Goal: Task Accomplishment & Management: Use online tool/utility

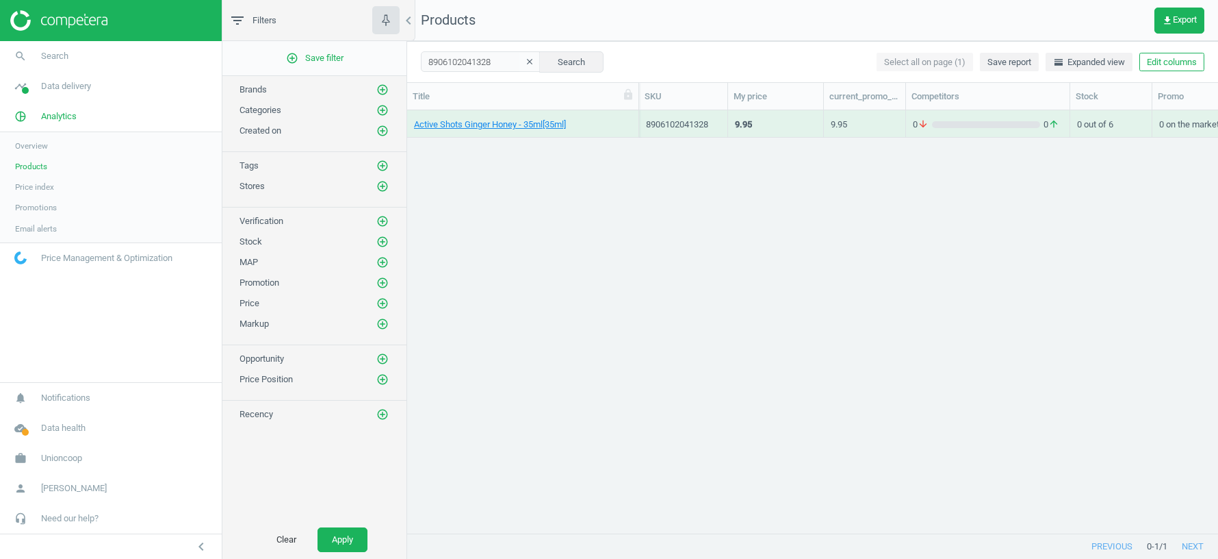
scroll to position [423, 811]
click at [56, 87] on span "Data delivery" at bounding box center [66, 86] width 50 height 12
click at [35, 181] on span "Rematching" at bounding box center [36, 177] width 42 height 11
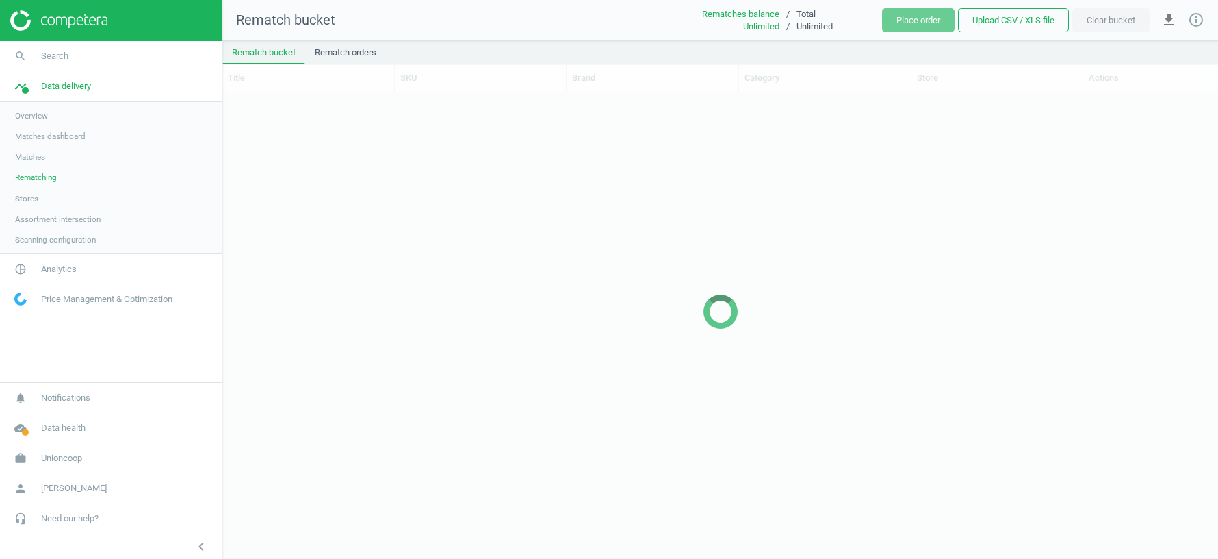
scroll to position [465, 996]
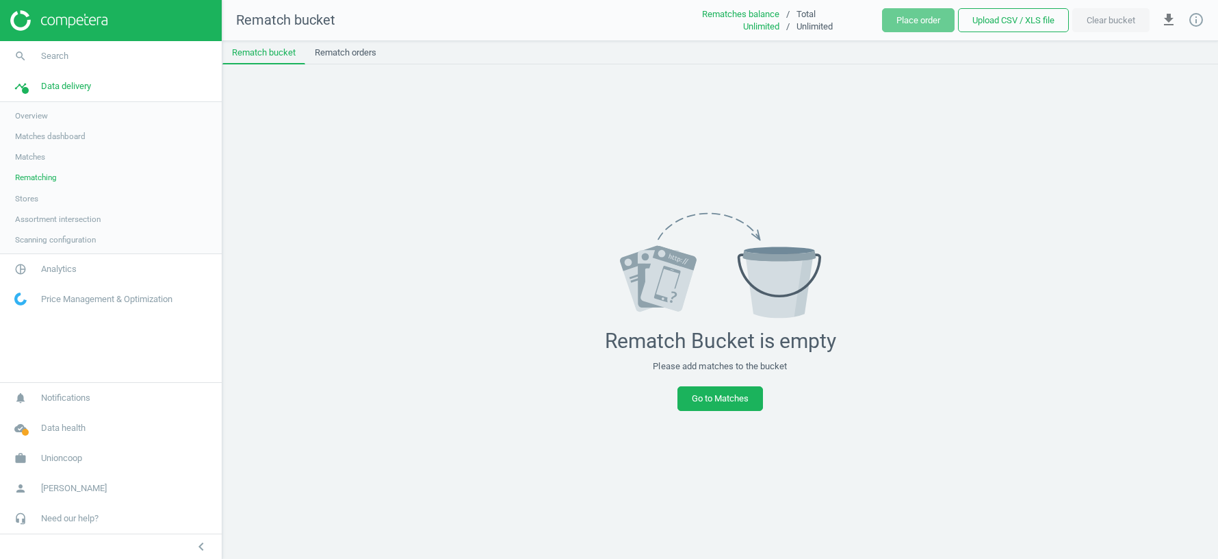
click at [44, 162] on link "Matches" at bounding box center [111, 156] width 222 height 21
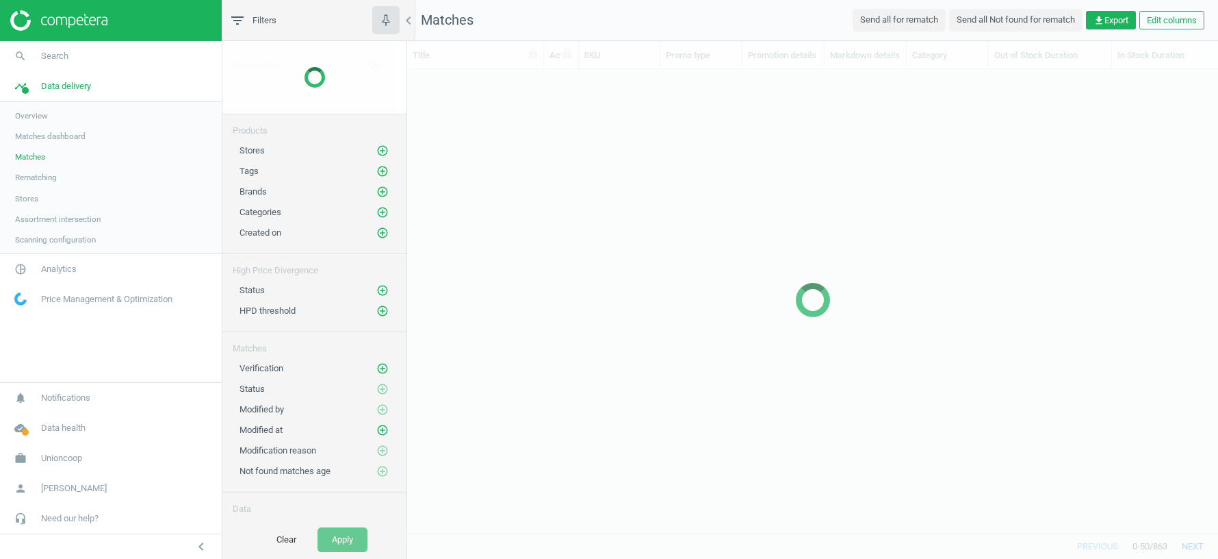
scroll to position [464, 811]
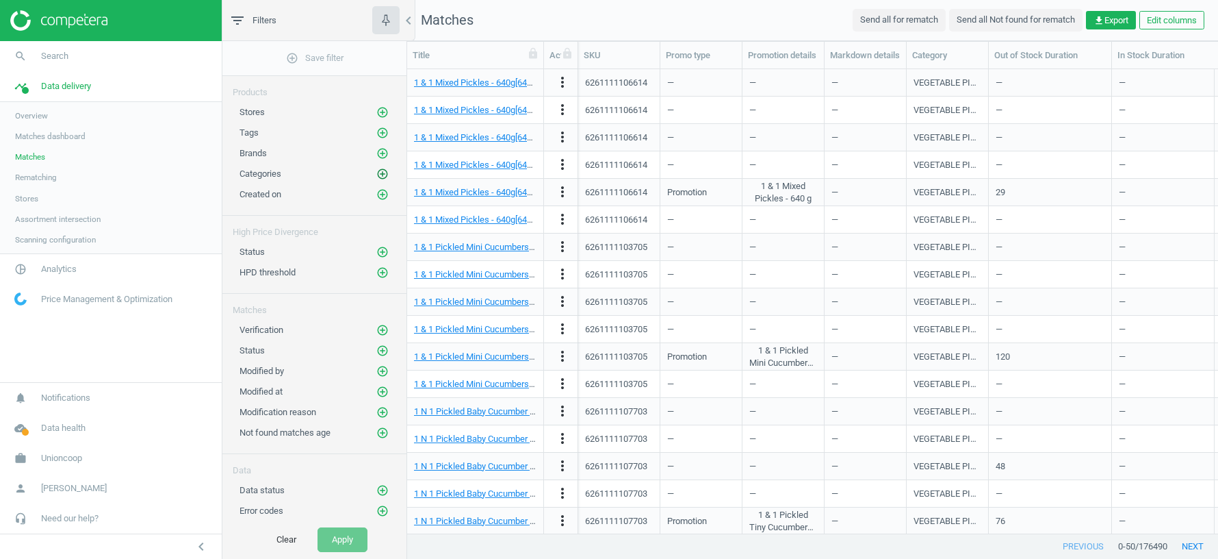
click at [379, 171] on icon "add_circle_outline" at bounding box center [382, 174] width 12 height 12
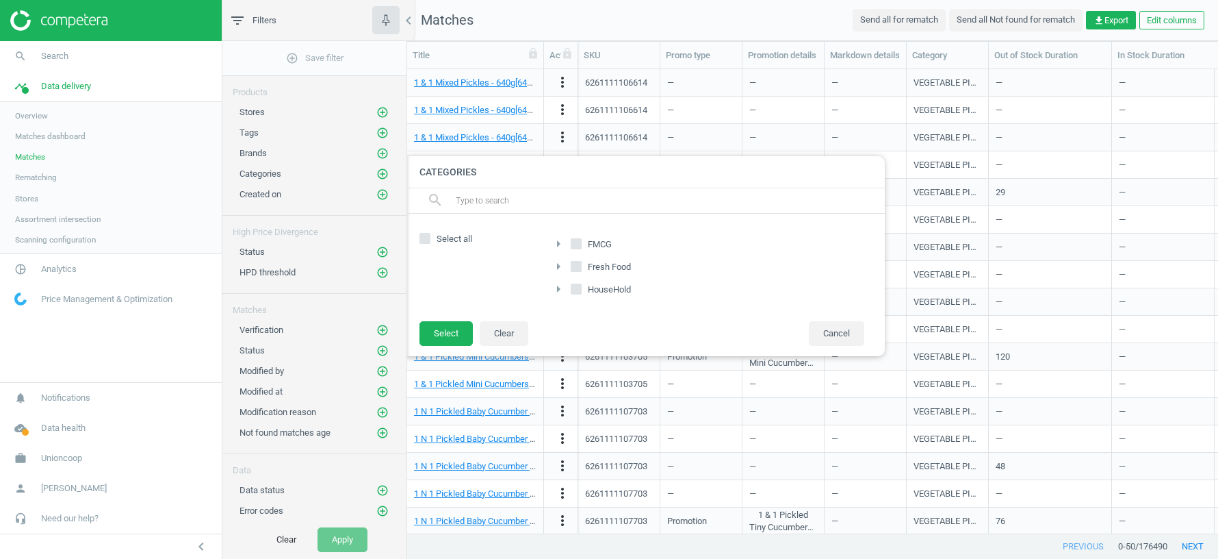
click at [559, 243] on icon "arrow_right" at bounding box center [558, 243] width 16 height 16
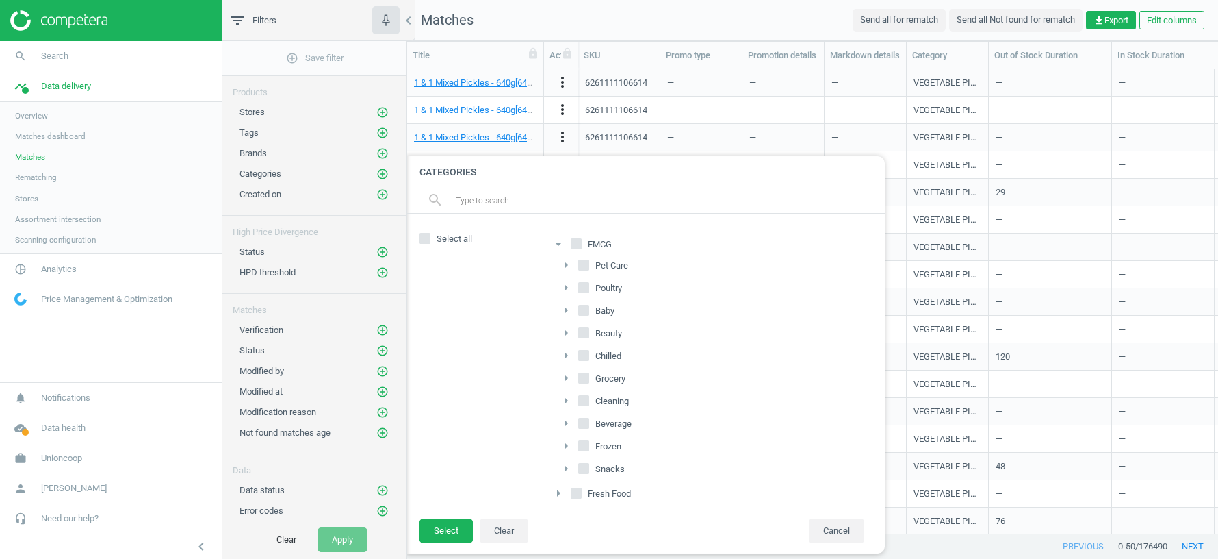
click at [584, 418] on input "Beverage" at bounding box center [584, 422] width 9 height 9
checkbox input "true"
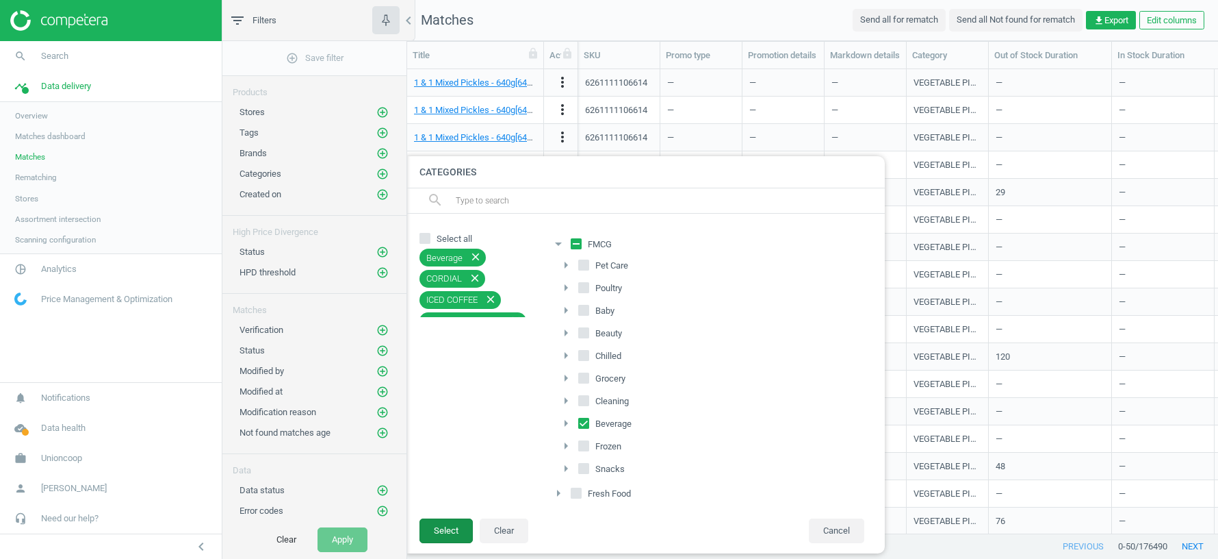
click at [457, 529] on button "Select" at bounding box center [446, 530] width 53 height 25
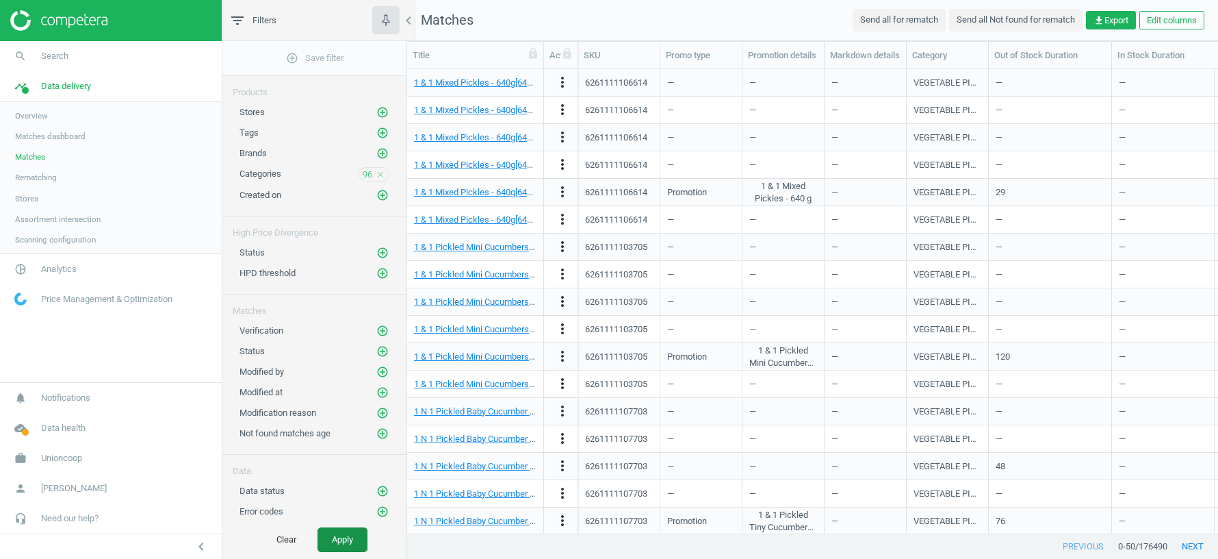
click at [345, 538] on button "Apply" at bounding box center [343, 539] width 50 height 25
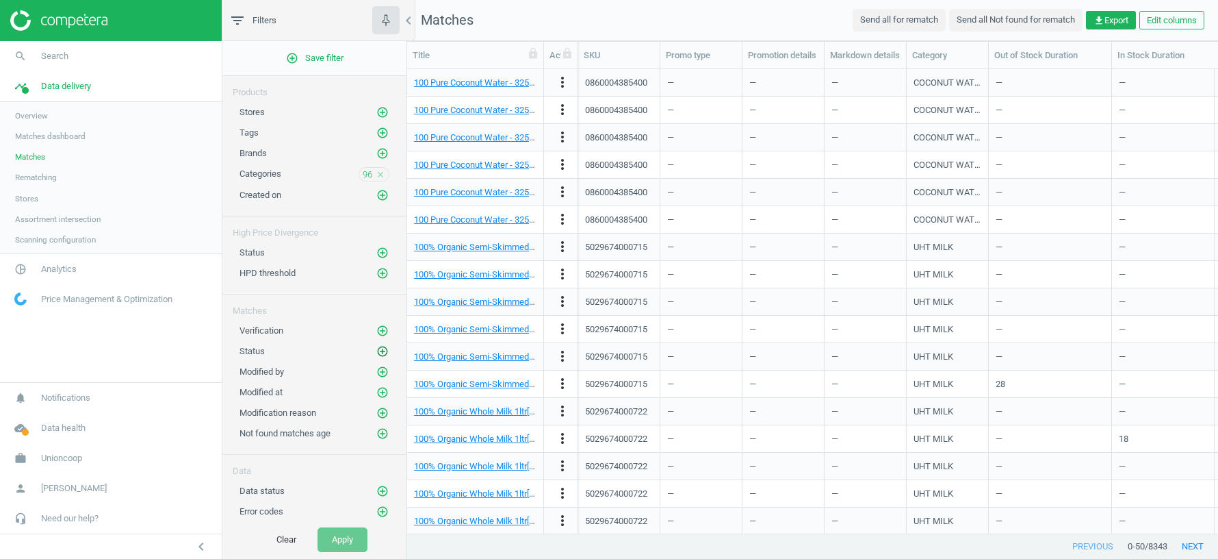
click at [381, 346] on icon "add_circle_outline" at bounding box center [382, 351] width 12 height 12
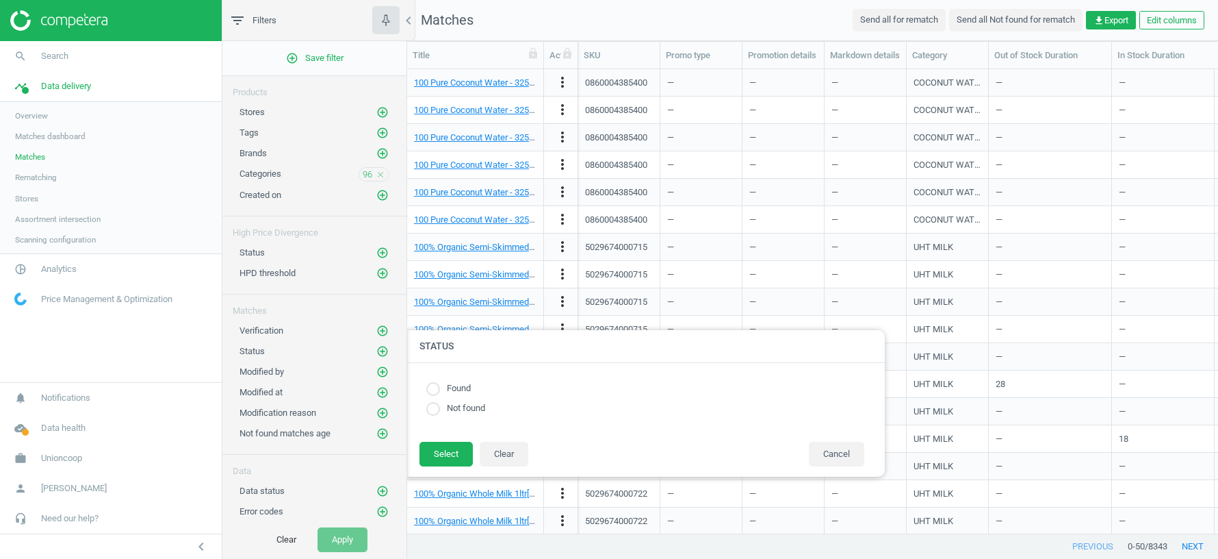
click at [437, 413] on input "radio" at bounding box center [433, 409] width 14 height 14
radio input "true"
click at [446, 457] on button "Select" at bounding box center [446, 453] width 53 height 25
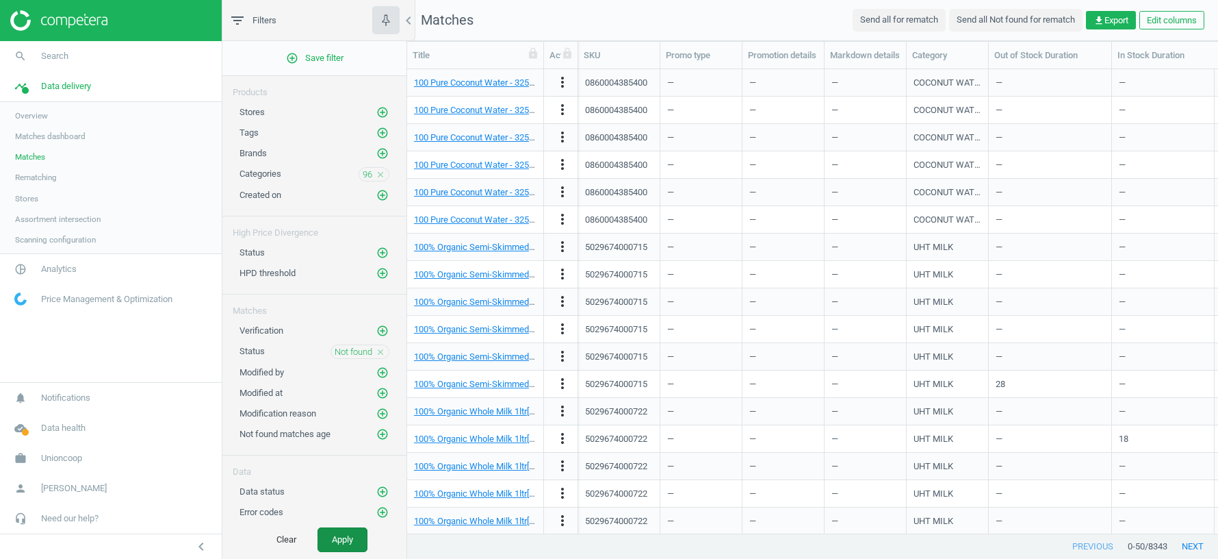
click at [354, 540] on button "Apply" at bounding box center [343, 539] width 50 height 25
click at [381, 130] on icon "add_circle_outline" at bounding box center [382, 133] width 12 height 12
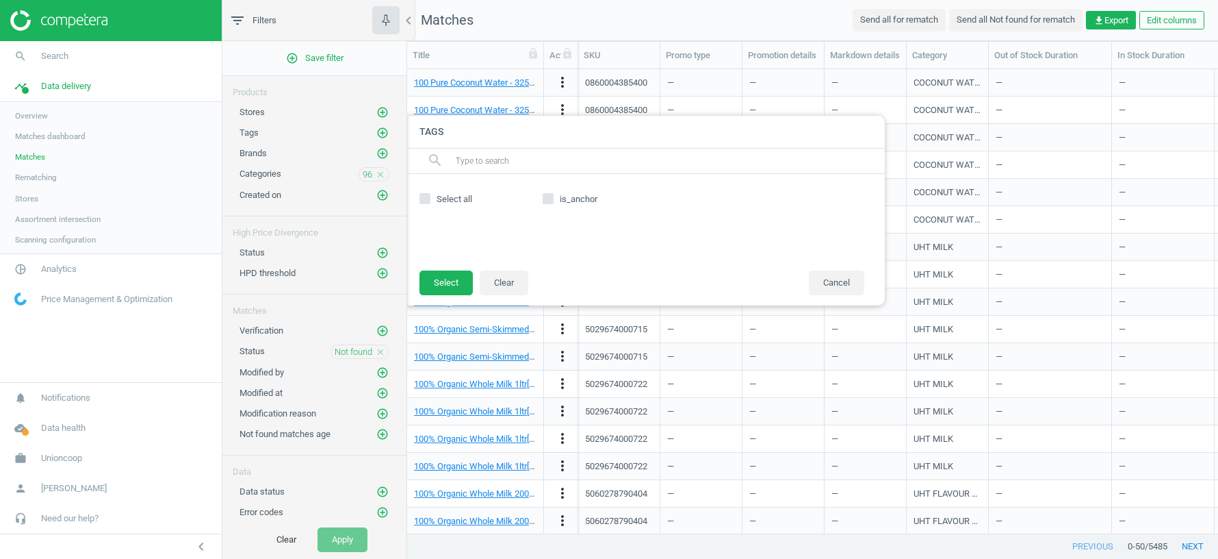
click at [550, 199] on input "is_anchor" at bounding box center [548, 198] width 9 height 9
checkbox input "true"
click at [446, 285] on button "Select" at bounding box center [446, 282] width 53 height 25
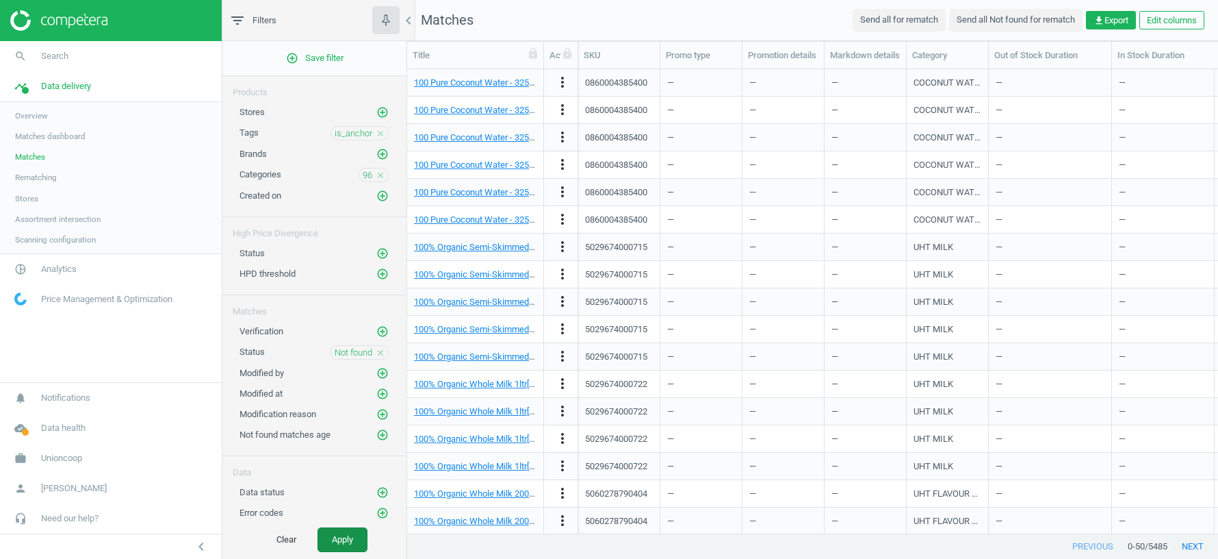
click at [348, 542] on button "Apply" at bounding box center [343, 539] width 50 height 25
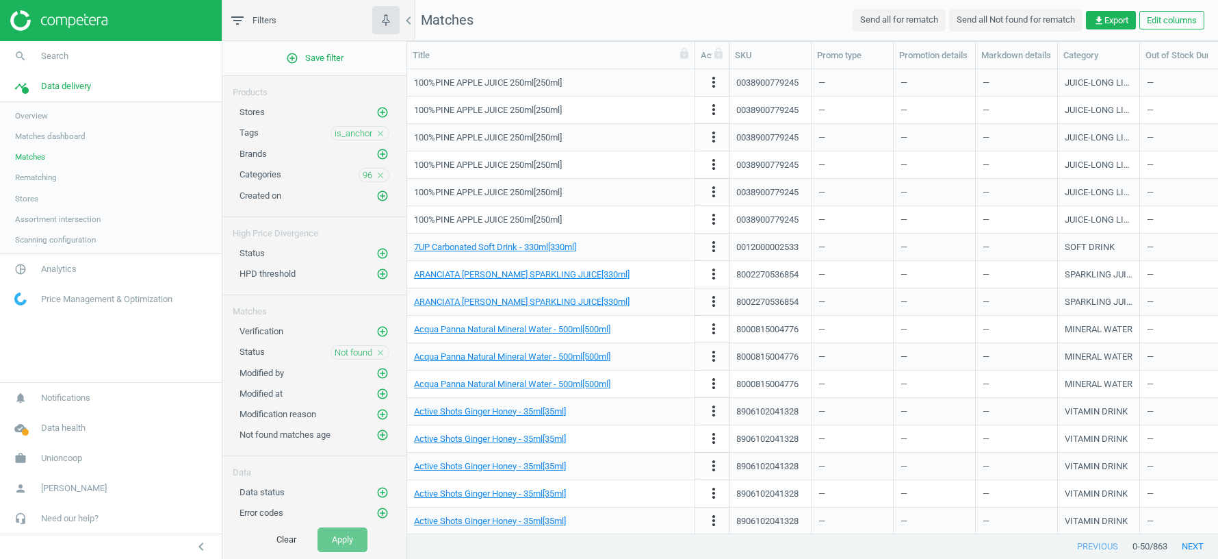
drag, startPoint x: 544, startPoint y: 57, endPoint x: 695, endPoint y: 79, distance: 152.9
click at [695, 79] on div "Title Actions SKU Promo type Promotion details Markdown details Category Out of…" at bounding box center [812, 288] width 811 height 492
click at [381, 107] on icon "add_circle_outline" at bounding box center [382, 112] width 12 height 12
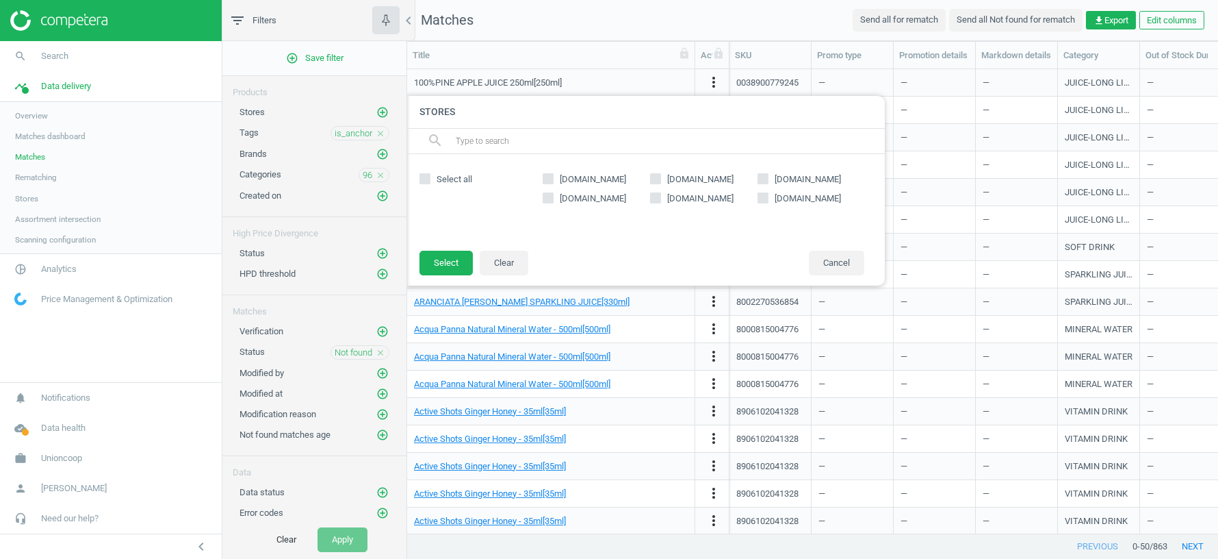
click at [546, 177] on input "[DOMAIN_NAME]" at bounding box center [548, 178] width 9 height 9
checkbox input "true"
click at [449, 264] on button "Select" at bounding box center [446, 263] width 53 height 25
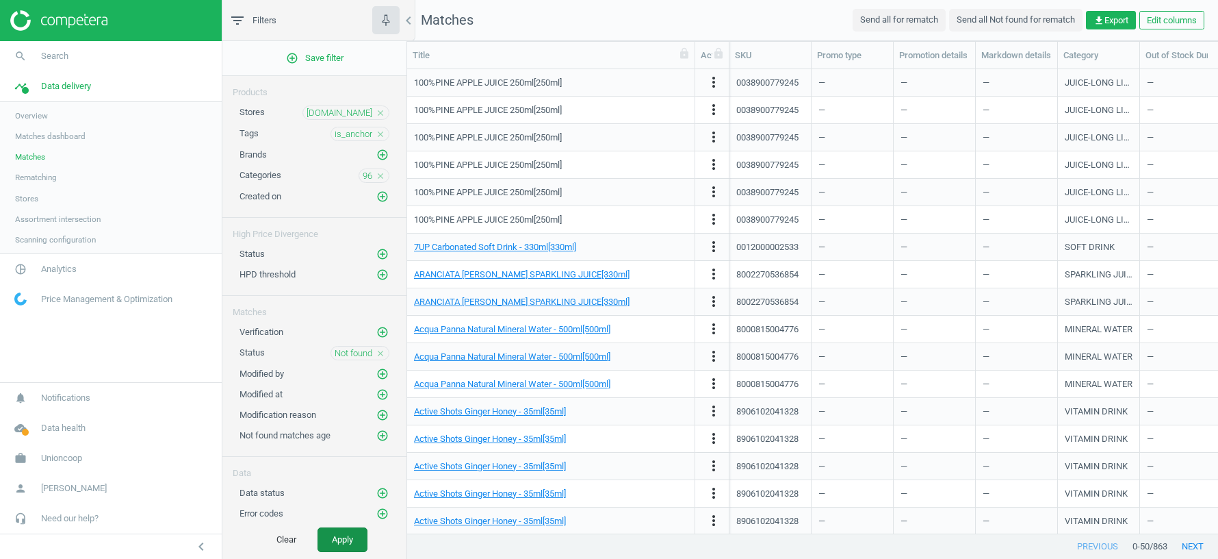
click at [342, 539] on button "Apply" at bounding box center [343, 539] width 50 height 25
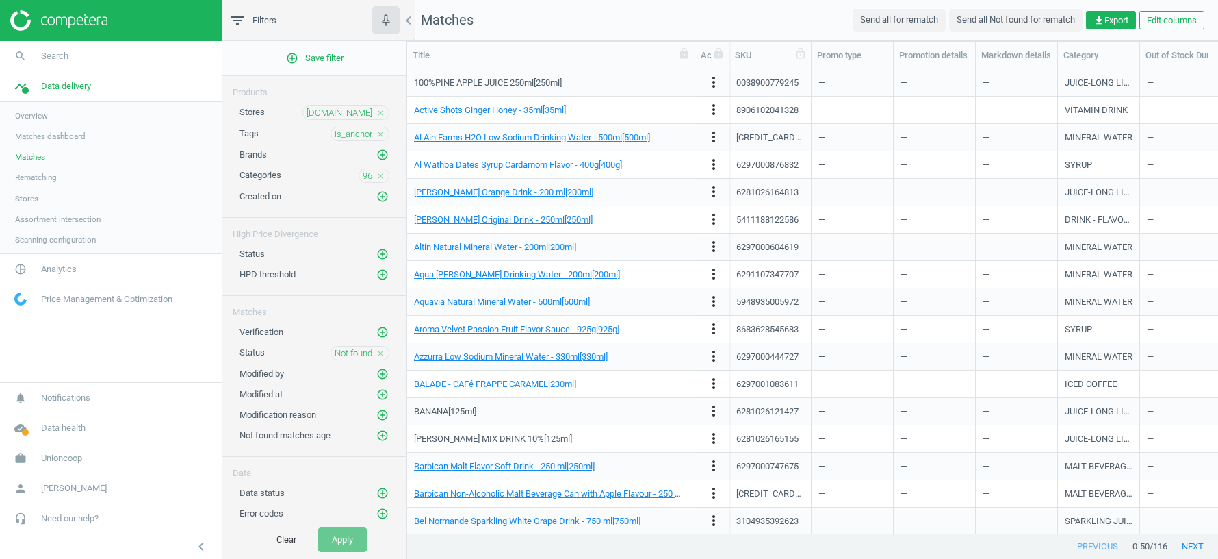
drag, startPoint x: 810, startPoint y: 60, endPoint x: 878, endPoint y: 60, distance: 67.1
click at [818, 60] on div at bounding box center [811, 55] width 14 height 27
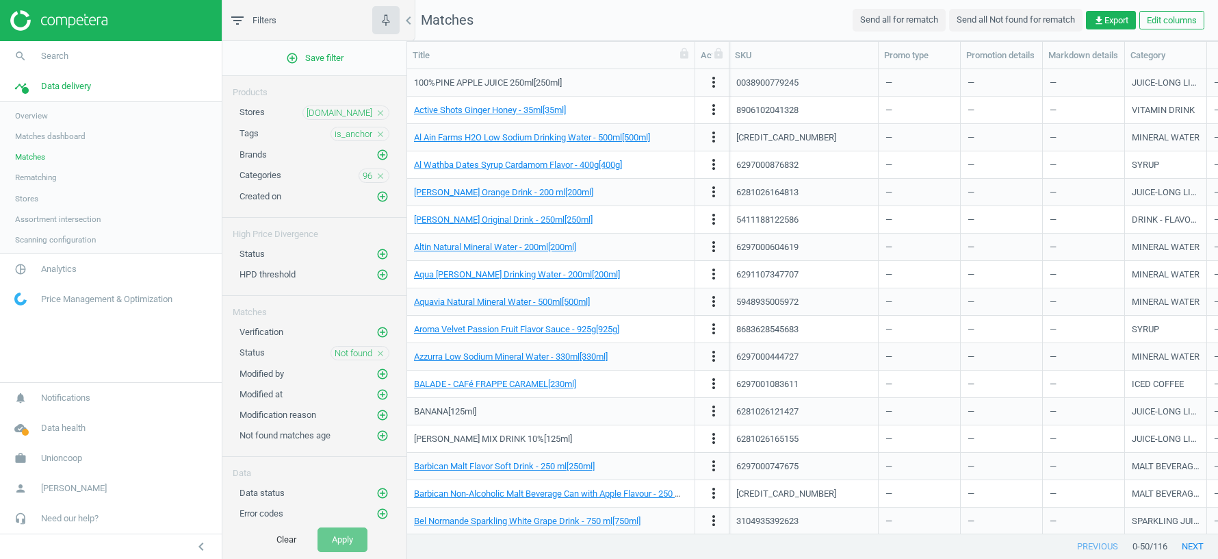
click at [379, 110] on icon "close" at bounding box center [381, 113] width 10 height 10
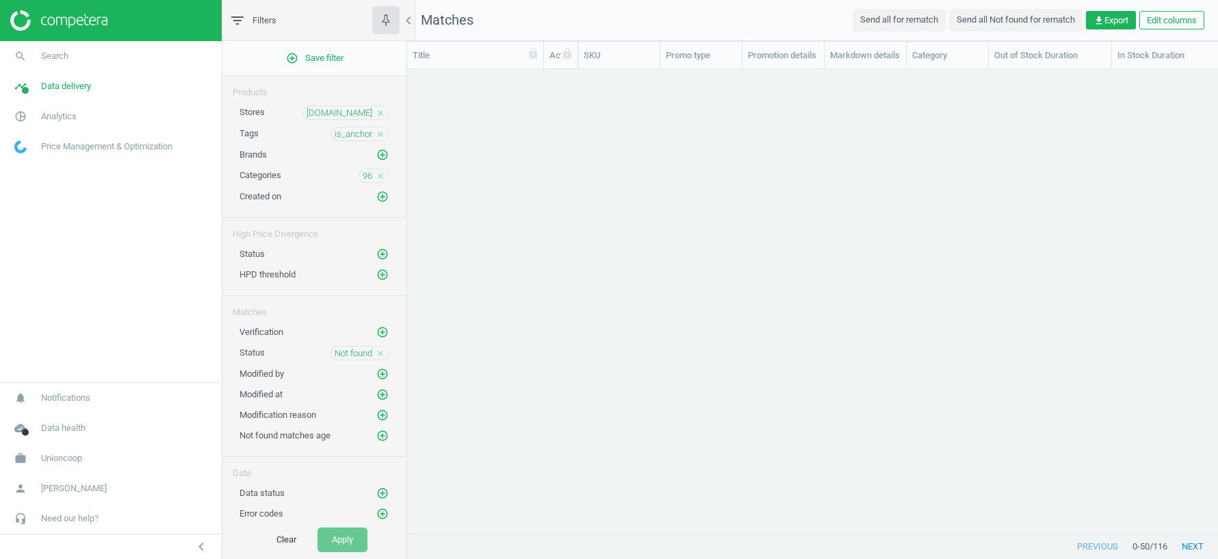
scroll to position [464, 811]
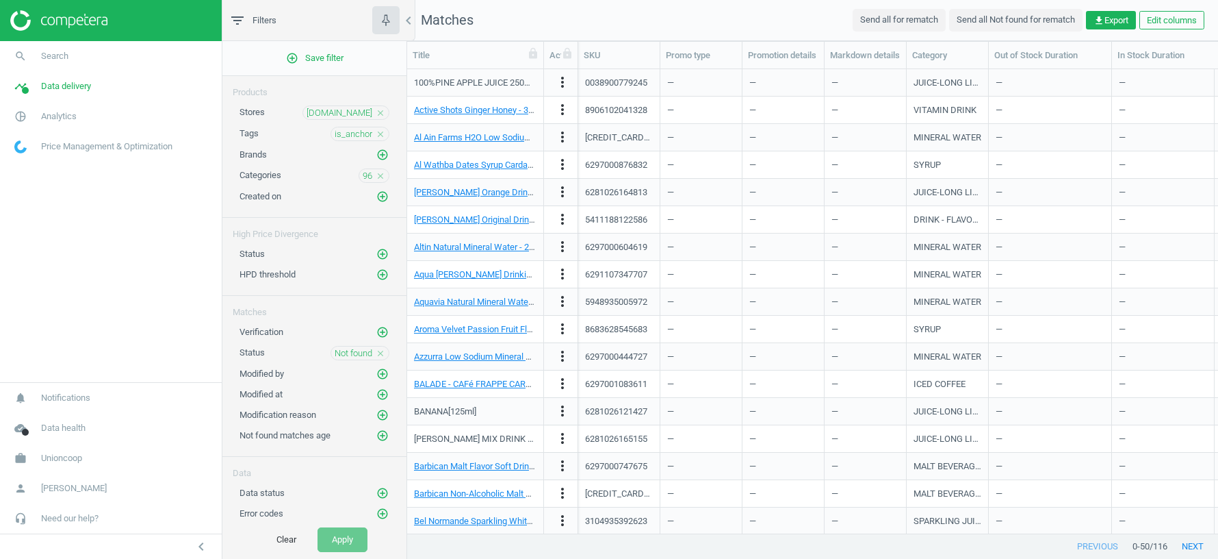
click at [382, 110] on icon "close" at bounding box center [381, 113] width 10 height 10
click at [353, 535] on button "Apply" at bounding box center [343, 539] width 50 height 25
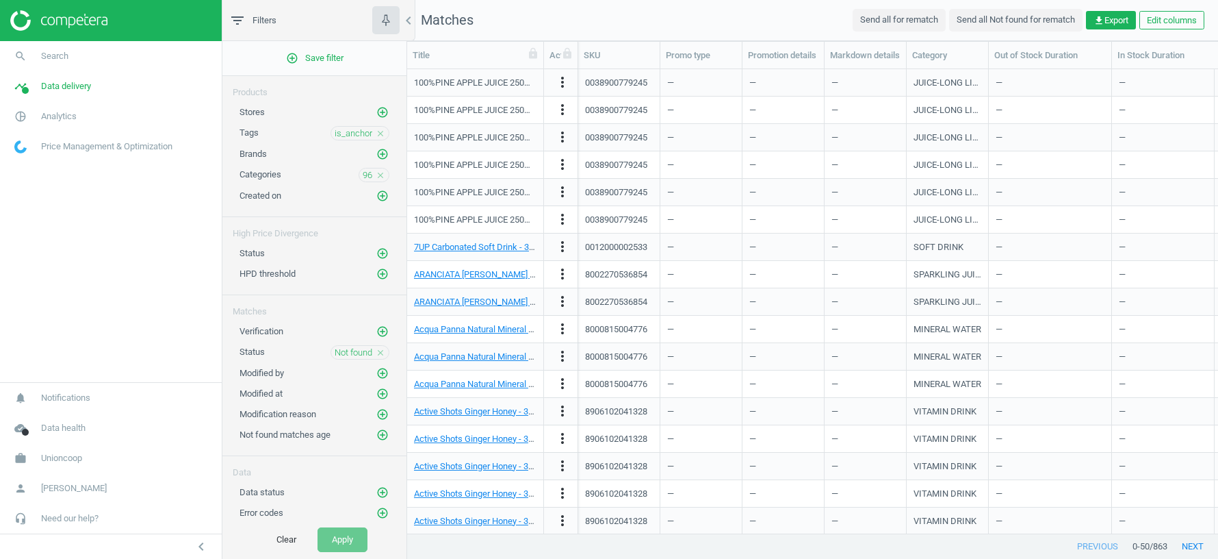
scroll to position [0, 2]
